Goal: Complete application form

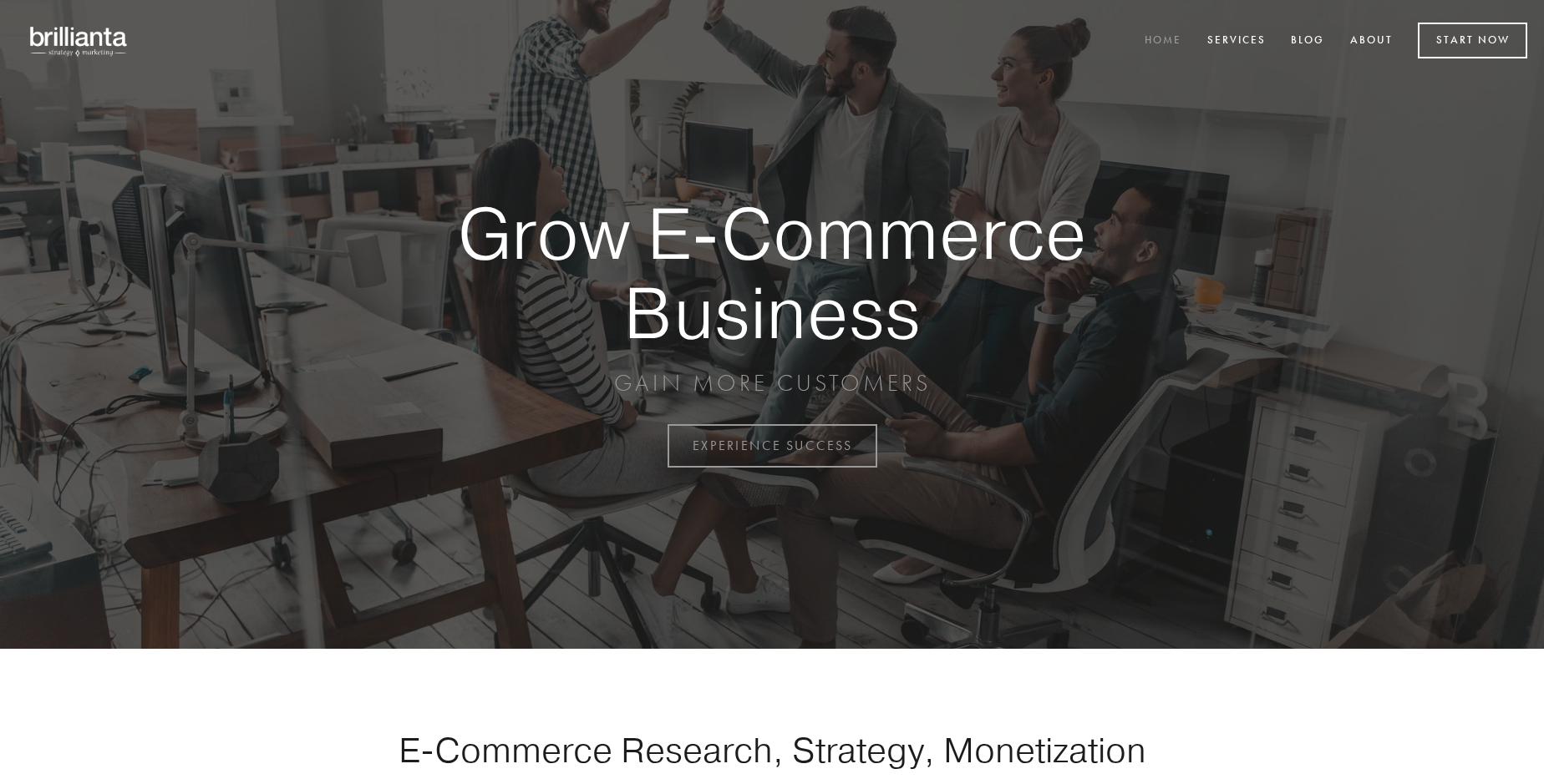
scroll to position [4378, 0]
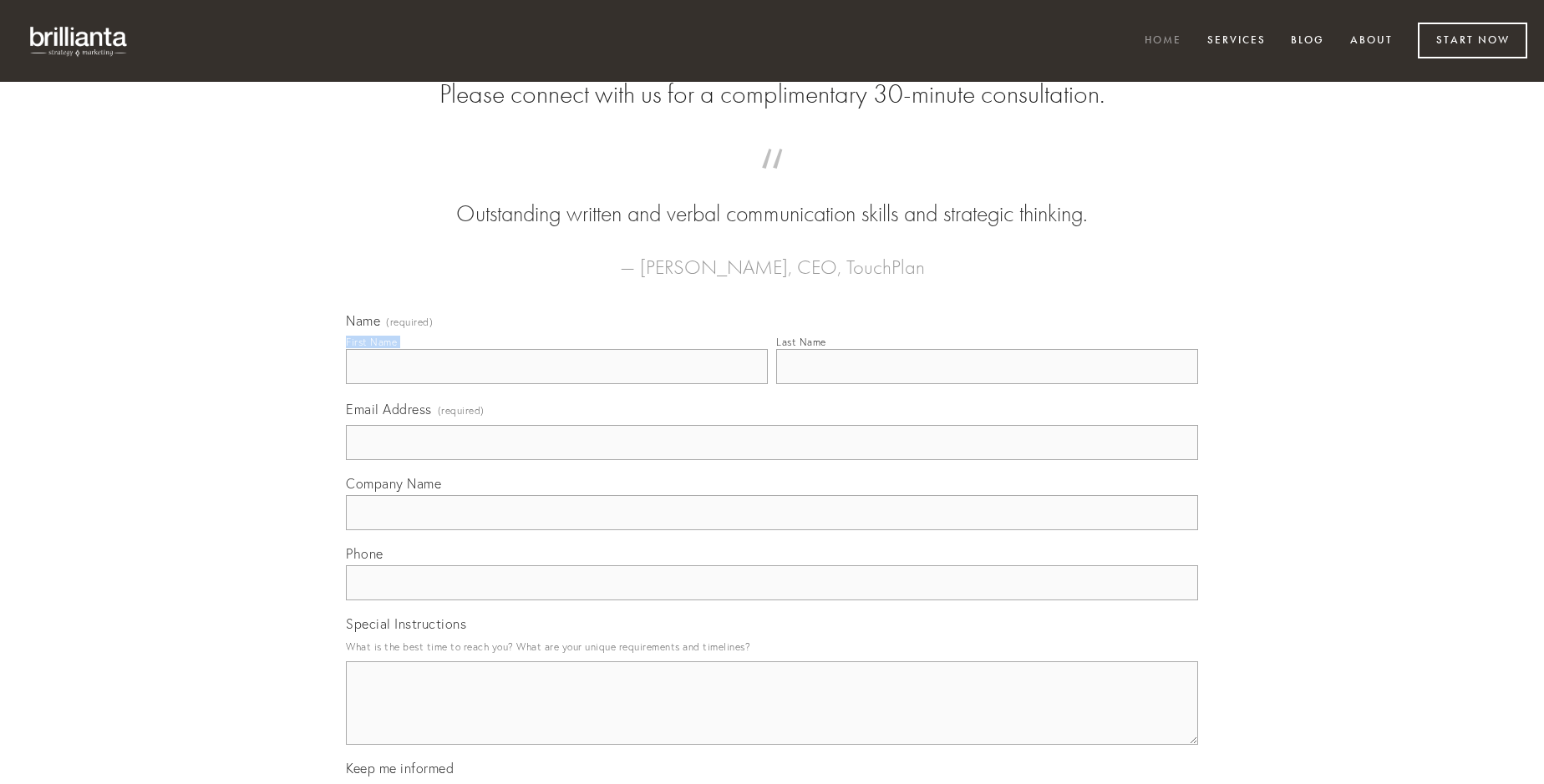
type input "[PERSON_NAME]"
click at [987, 384] on input "Last Name" at bounding box center [988, 367] width 422 height 36
type input "[PERSON_NAME]"
click at [772, 461] on input "Email Address (required)" at bounding box center [772, 442] width 853 height 36
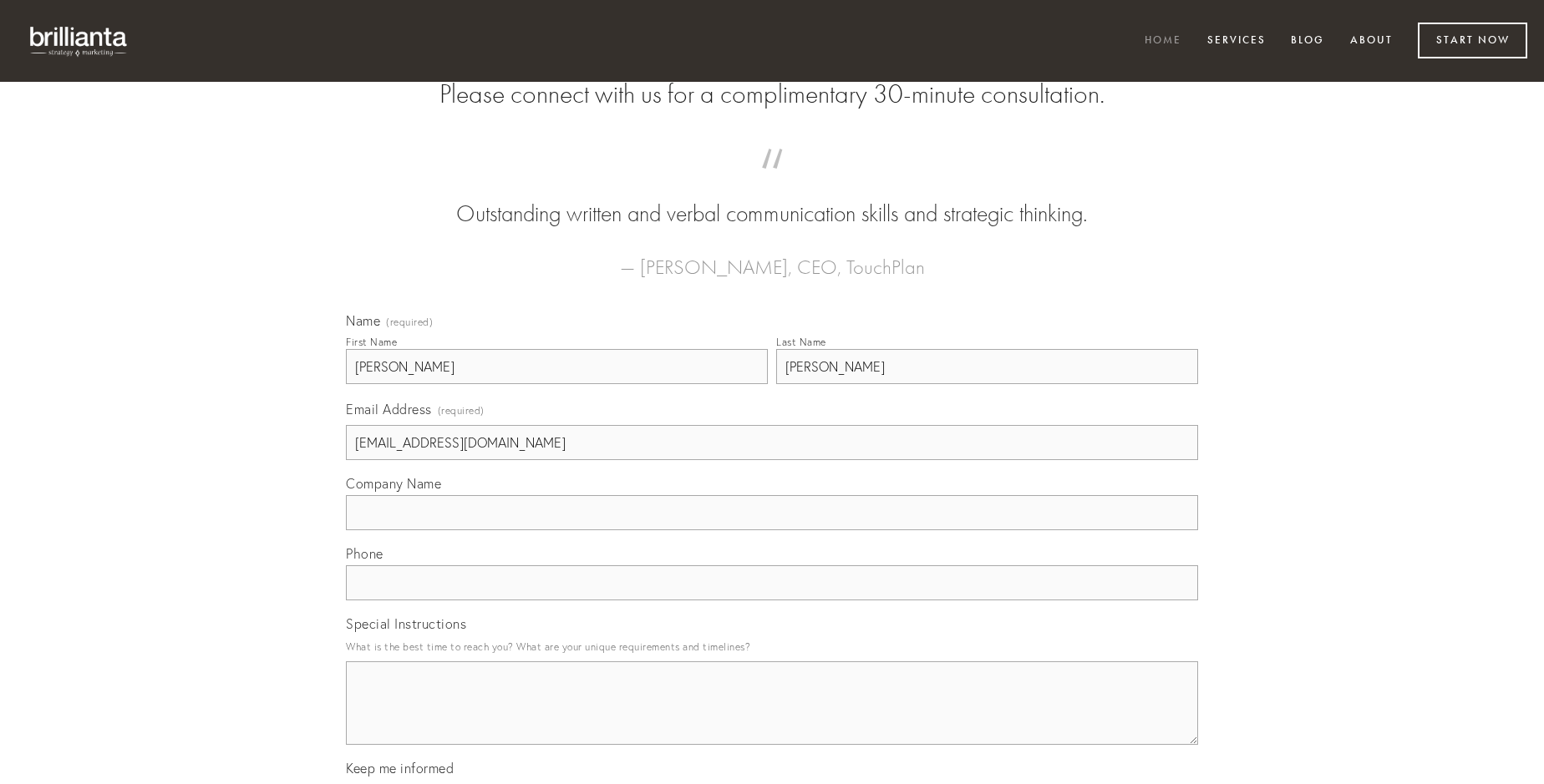
type input "[EMAIL_ADDRESS][DOMAIN_NAME]"
click at [772, 531] on input "Company Name" at bounding box center [772, 512] width 853 height 36
type input "pariatur"
click at [772, 601] on input "text" at bounding box center [772, 582] width 853 height 36
click at [772, 718] on textarea "Special Instructions" at bounding box center [772, 702] width 853 height 83
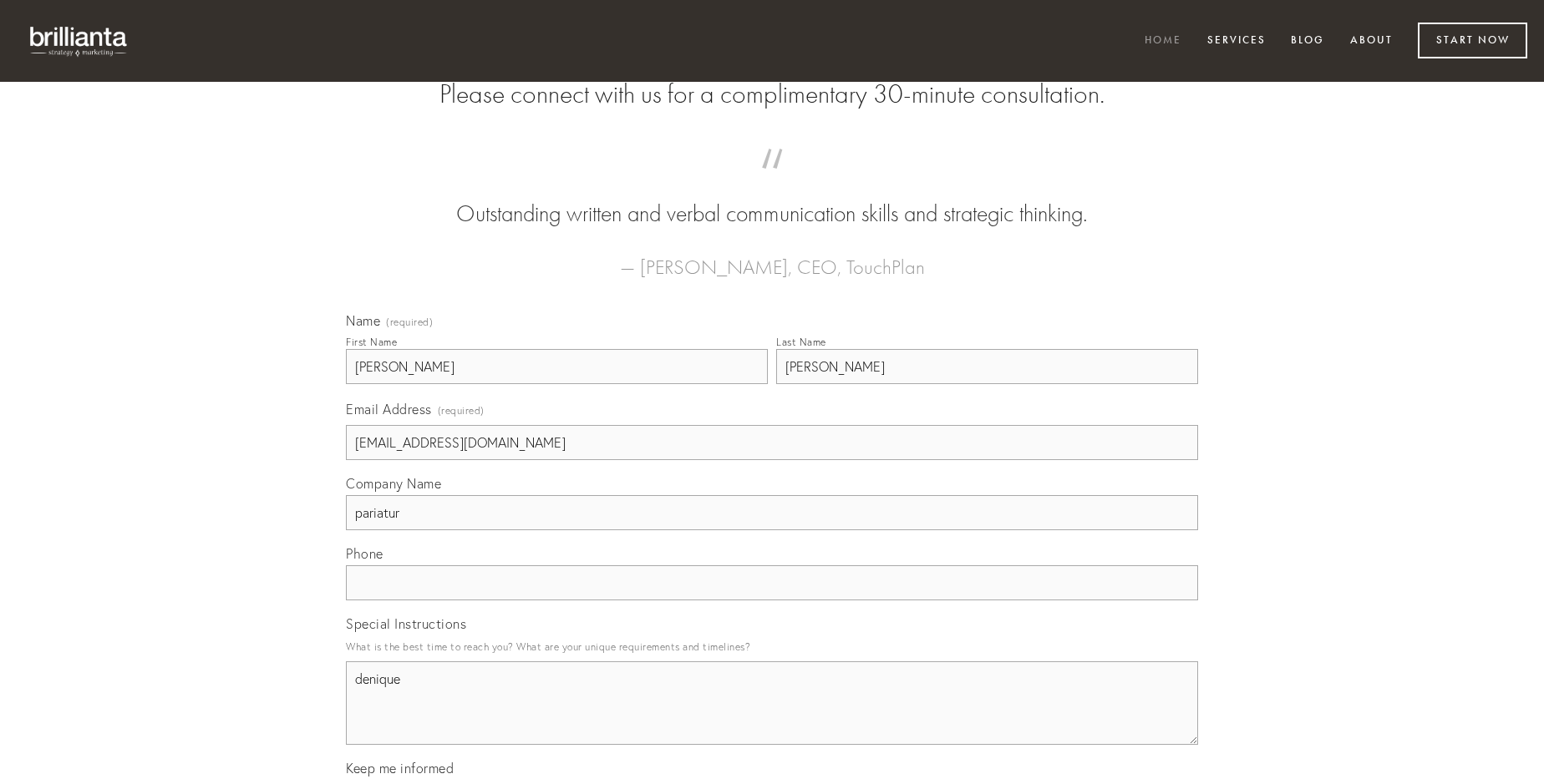
type textarea "denique"
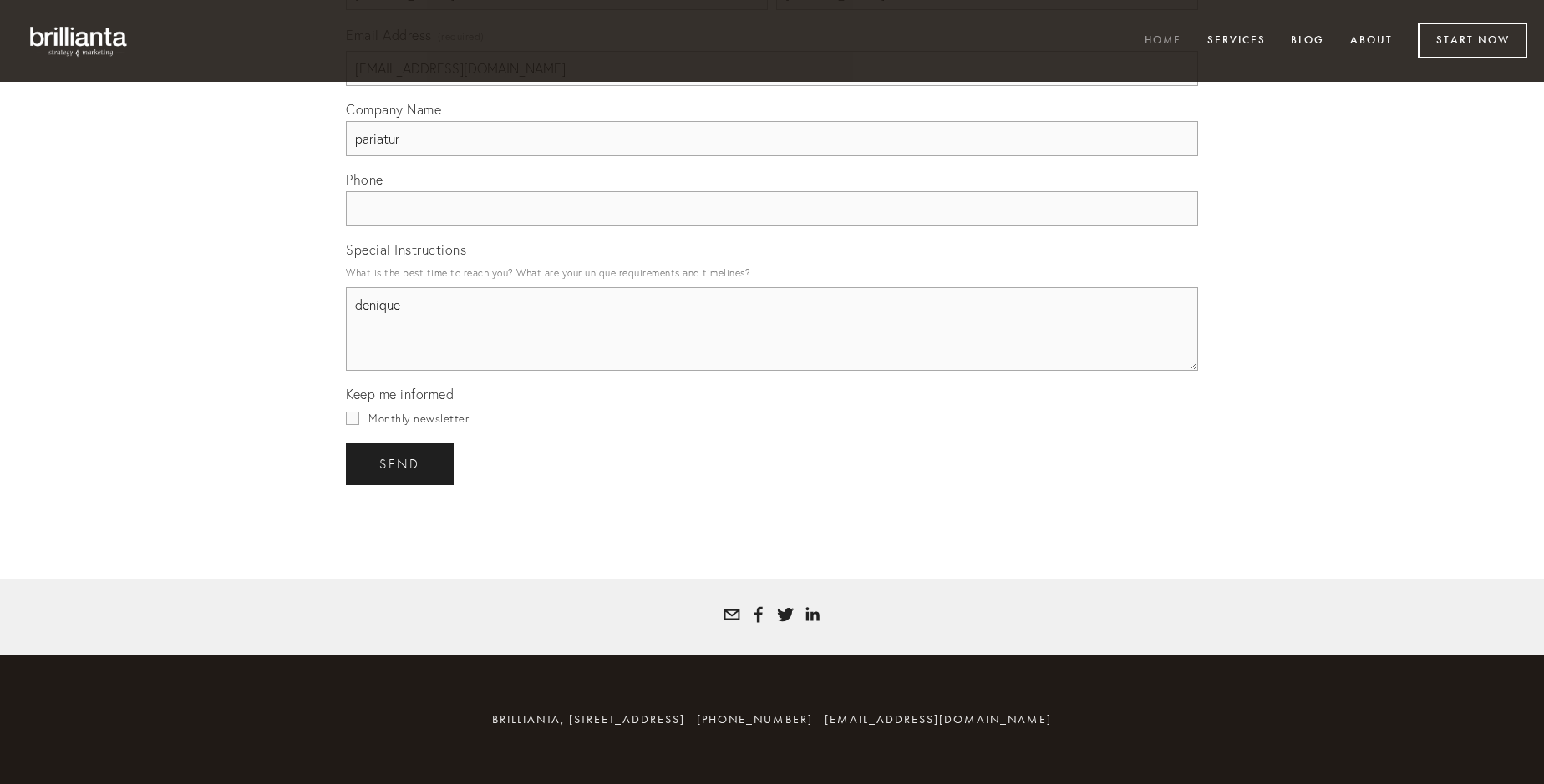
click at [401, 463] on span "send" at bounding box center [399, 464] width 41 height 15
